Goal: Information Seeking & Learning: Learn about a topic

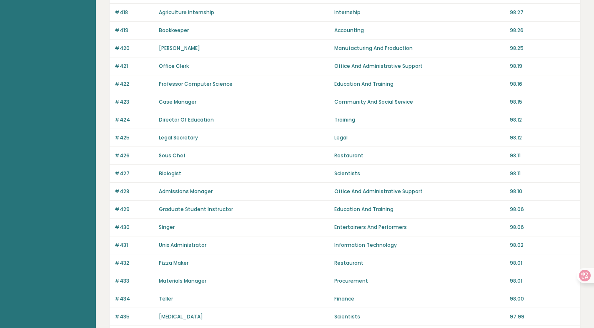
scroll to position [554, 0]
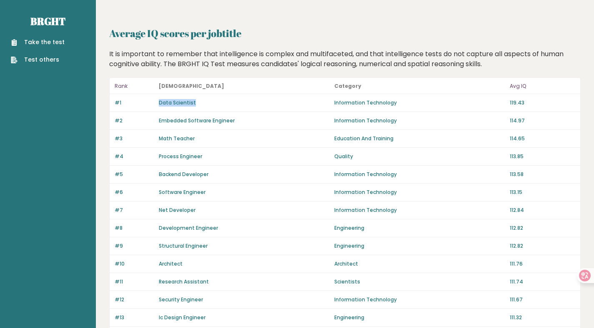
drag, startPoint x: 204, startPoint y: 104, endPoint x: 154, endPoint y: 104, distance: 50.0
click at [154, 104] on div "#1 Data Scientist Information Technology 119.43" at bounding box center [345, 103] width 470 height 18
copy div "Data Scientist"
drag, startPoint x: 157, startPoint y: 121, endPoint x: 267, endPoint y: 120, distance: 110.4
click at [267, 120] on div "#2 Embedded Software Engineer Information Technology 114.97" at bounding box center [345, 121] width 470 height 18
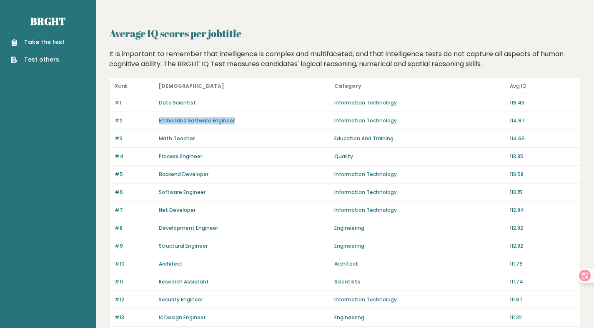
copy link "Embedded Software Engineer"
drag, startPoint x: 155, startPoint y: 137, endPoint x: 207, endPoint y: 137, distance: 52.1
click at [199, 138] on div "#3 Math Teacher Education And Training 114.65" at bounding box center [345, 139] width 470 height 18
copy div "Math Teacher"
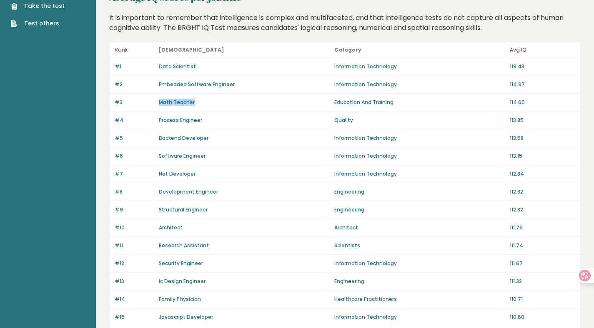
scroll to position [37, 0]
drag, startPoint x: 155, startPoint y: 227, endPoint x: 215, endPoint y: 227, distance: 59.6
click at [215, 227] on div "#10 Architect Architect 111.76" at bounding box center [345, 228] width 470 height 18
copy div "Architect"
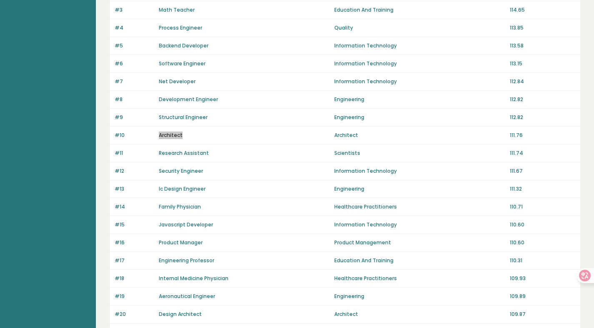
scroll to position [145, 0]
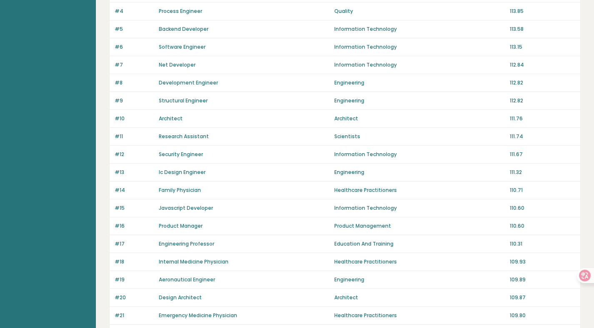
click at [223, 227] on div "Product Manager" at bounding box center [244, 225] width 170 height 7
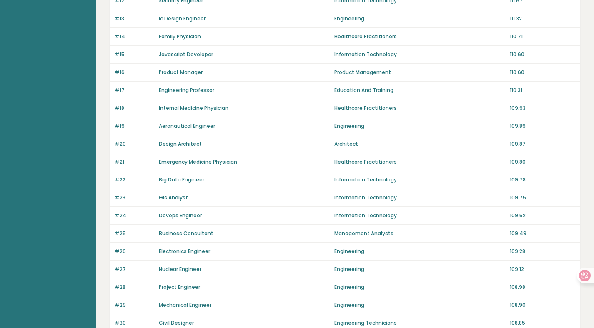
scroll to position [303, 0]
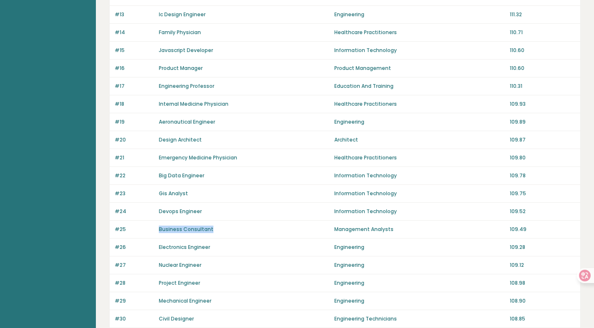
drag, startPoint x: 152, startPoint y: 229, endPoint x: 220, endPoint y: 227, distance: 67.1
click at [220, 227] on div "#25 Business Consultant Management Analysts 109.49" at bounding box center [345, 230] width 470 height 18
copy div "Business Consultant"
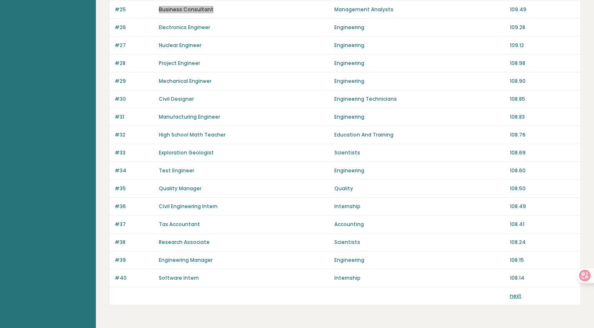
scroll to position [540, 0]
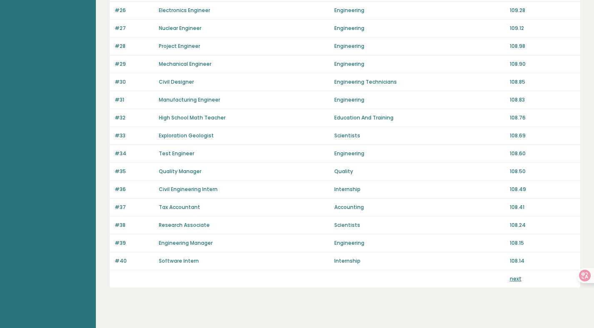
click at [514, 279] on link "next" at bounding box center [515, 278] width 12 height 7
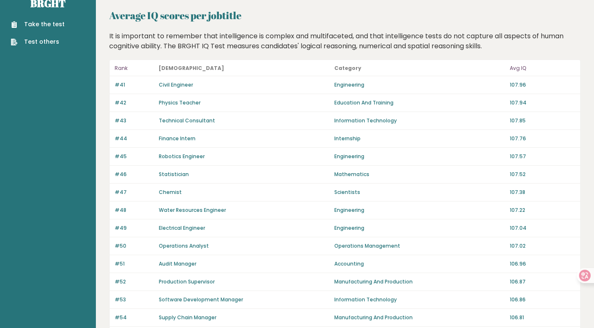
scroll to position [19, 0]
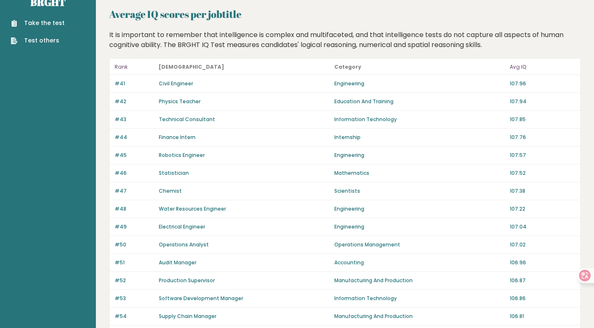
click at [210, 227] on div "Electrical Engineer" at bounding box center [244, 226] width 170 height 7
drag, startPoint x: 212, startPoint y: 227, endPoint x: 132, endPoint y: 230, distance: 79.2
click at [132, 230] on div "#49 Electrical Engineer Engineering 107.04" at bounding box center [345, 227] width 470 height 18
copy div "Electrical Engineer"
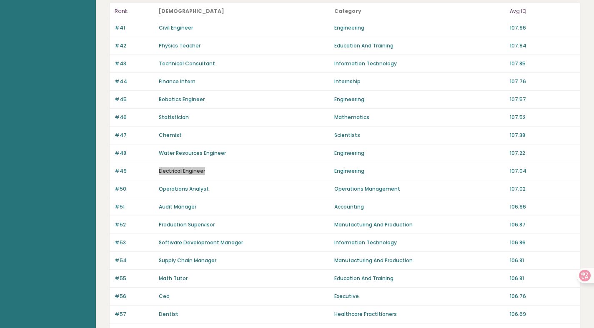
scroll to position [75, 0]
click at [151, 193] on div "#50 Operations Analyst Operations Management 107.02" at bounding box center [345, 189] width 470 height 18
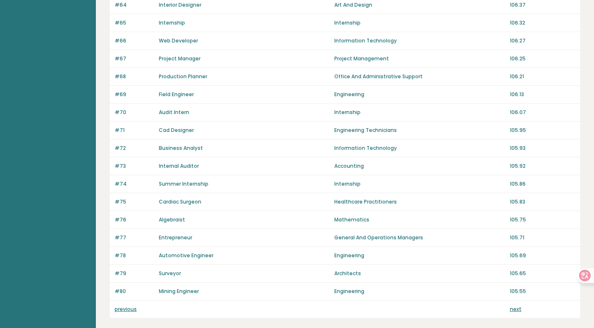
scroll to position [517, 0]
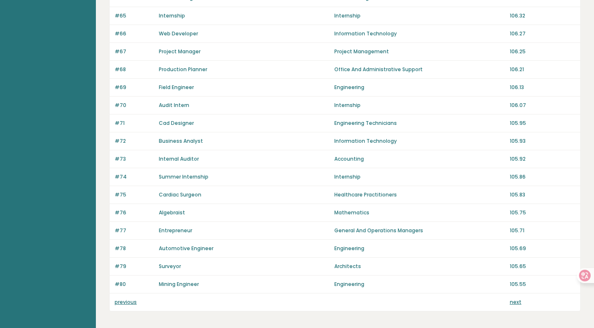
click at [518, 303] on link "next" at bounding box center [515, 302] width 12 height 7
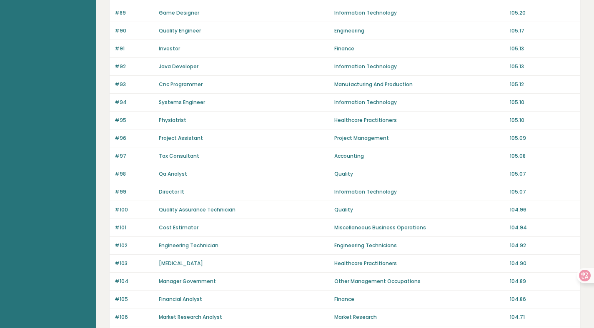
scroll to position [240, 0]
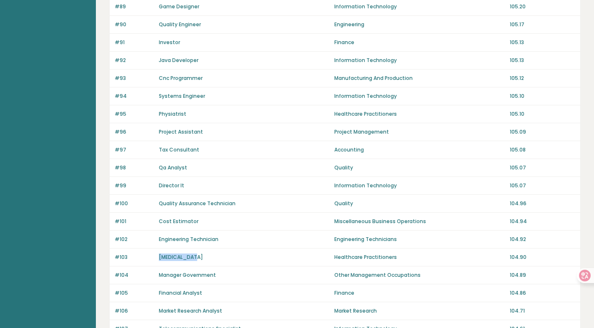
drag, startPoint x: 197, startPoint y: 257, endPoint x: 152, endPoint y: 258, distance: 45.0
click at [152, 258] on div "#103 Psychiatrist Healthcare Practitioners 104.90" at bounding box center [345, 258] width 470 height 18
copy div "Psychiatrist"
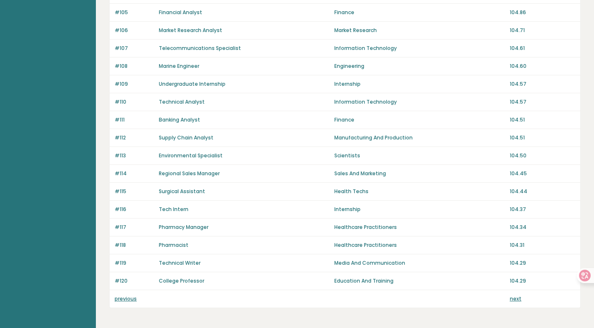
scroll to position [528, 0]
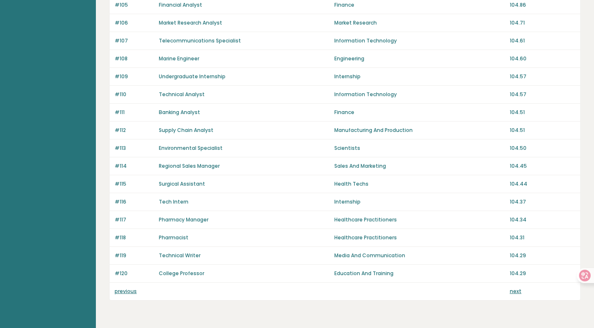
click at [517, 293] on link "next" at bounding box center [515, 291] width 12 height 7
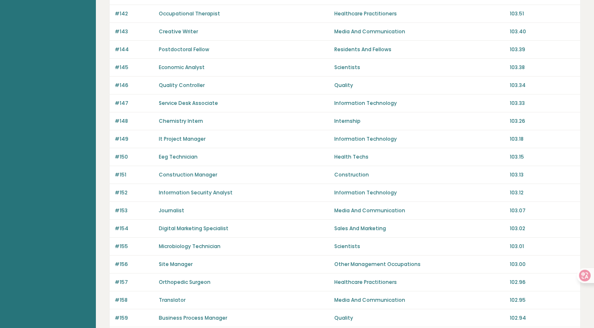
scroll to position [529, 0]
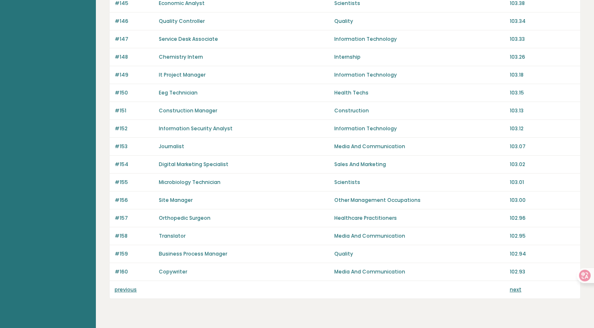
click at [515, 291] on link "next" at bounding box center [515, 289] width 12 height 7
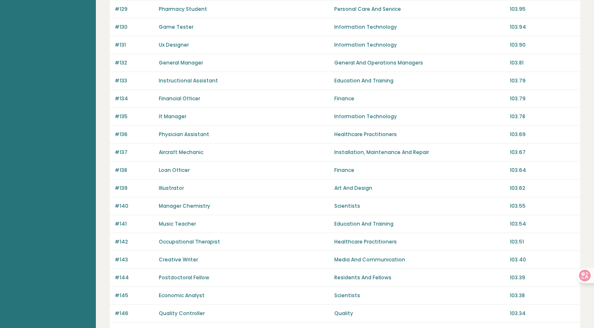
scroll to position [0, 0]
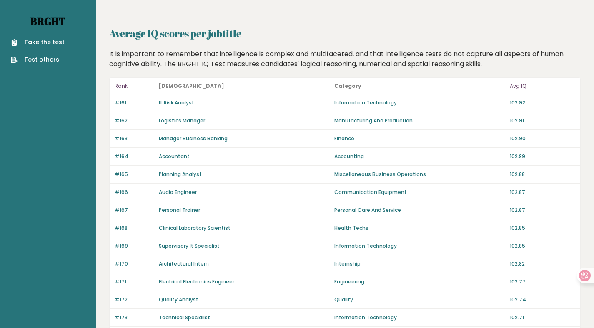
click at [48, 22] on link "Brght" at bounding box center [47, 21] width 35 height 13
